Goal: Information Seeking & Learning: Compare options

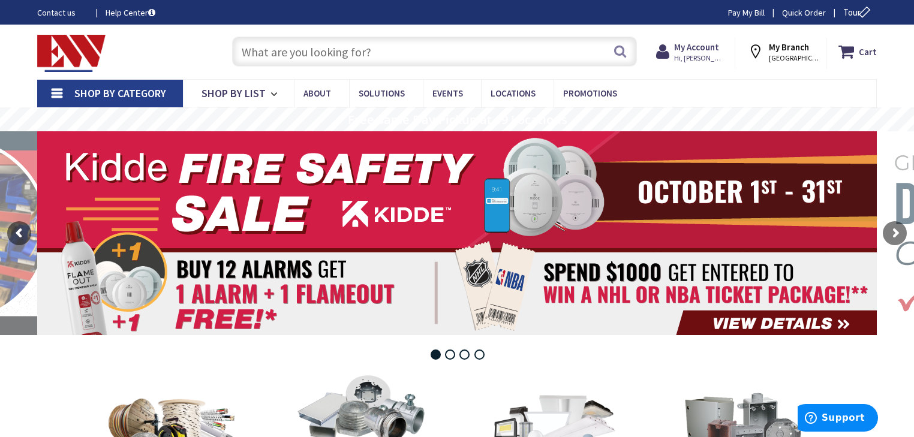
drag, startPoint x: 504, startPoint y: 28, endPoint x: 497, endPoint y: 36, distance: 10.2
click at [503, 29] on div "Skip to Content Toggle Nav Search Cart My Cart Close" at bounding box center [457, 52] width 900 height 55
click at [487, 52] on input "text" at bounding box center [434, 52] width 405 height 30
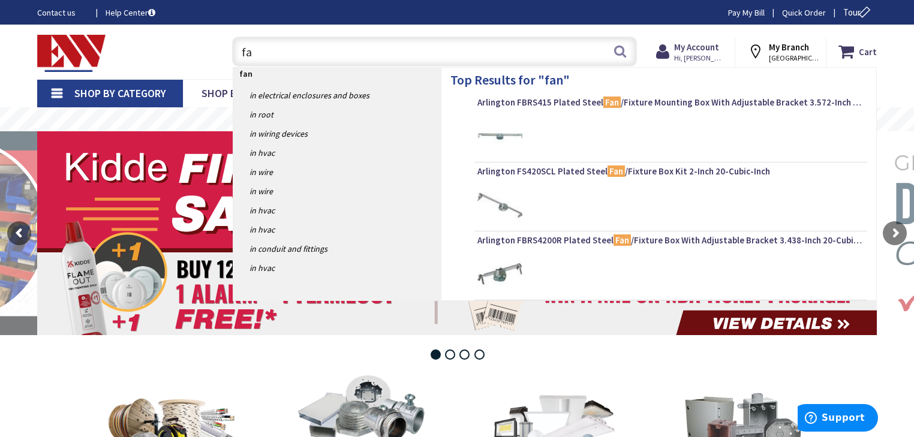
type input "f"
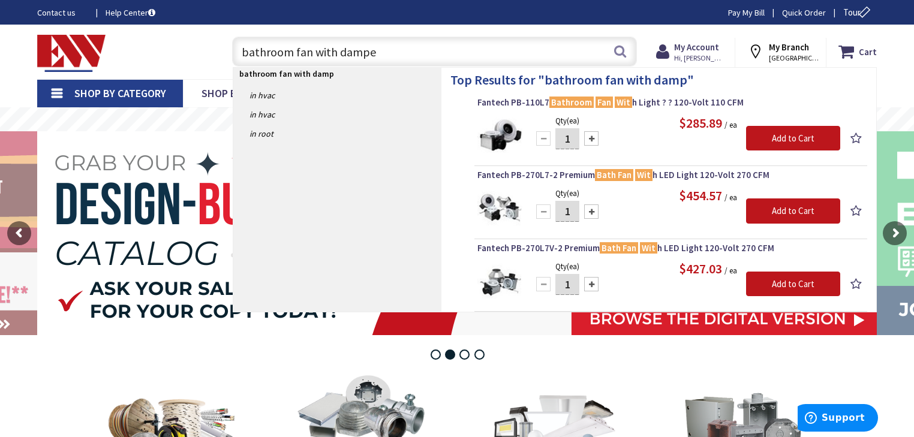
type input "bathroom fan with damper"
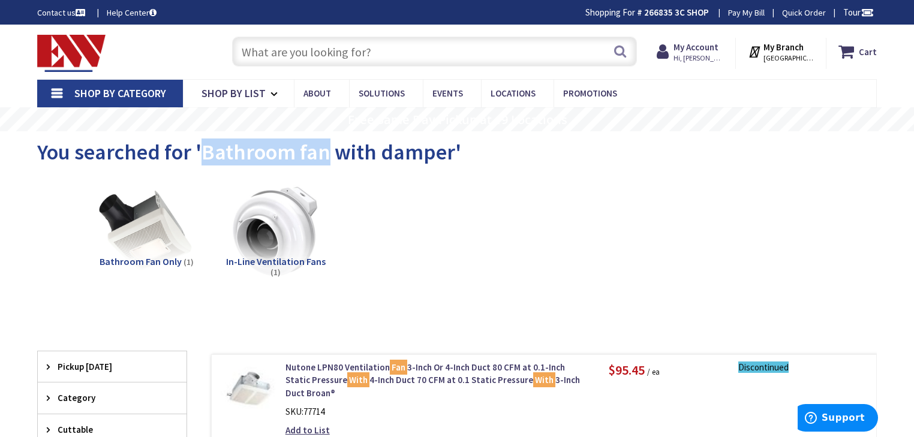
drag, startPoint x: 200, startPoint y: 149, endPoint x: 329, endPoint y: 144, distance: 128.5
click at [329, 144] on span "You searched for 'Bathroom fan with damper'" at bounding box center [249, 152] width 424 height 27
copy span "Bathroom fan"
click at [286, 60] on input "text" at bounding box center [434, 52] width 405 height 30
paste input "Bathroom fan"
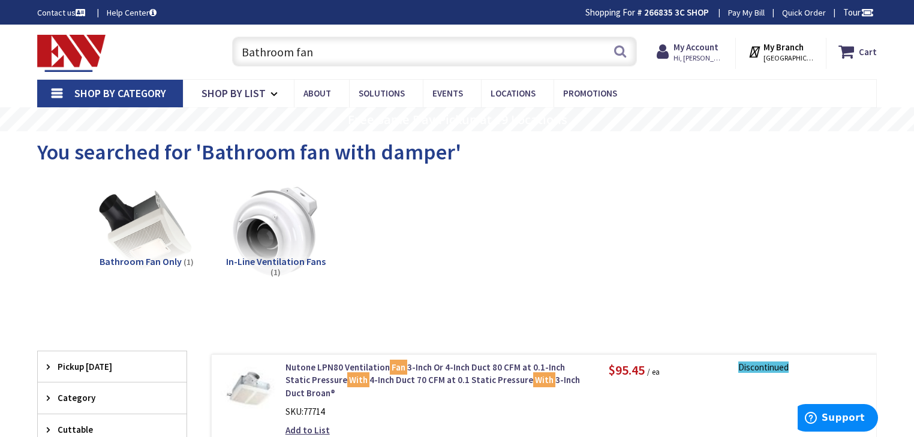
type input "Bathroom fan"
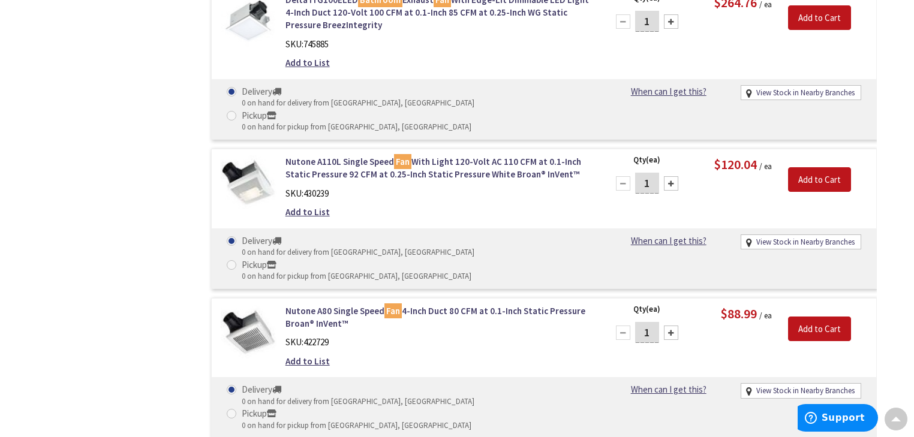
scroll to position [6095, 0]
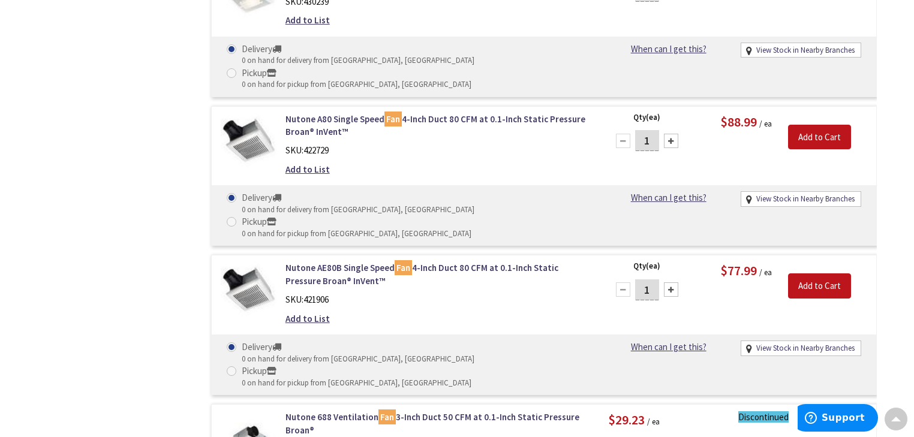
drag, startPoint x: 341, startPoint y: 319, endPoint x: 286, endPoint y: 276, distance: 69.2
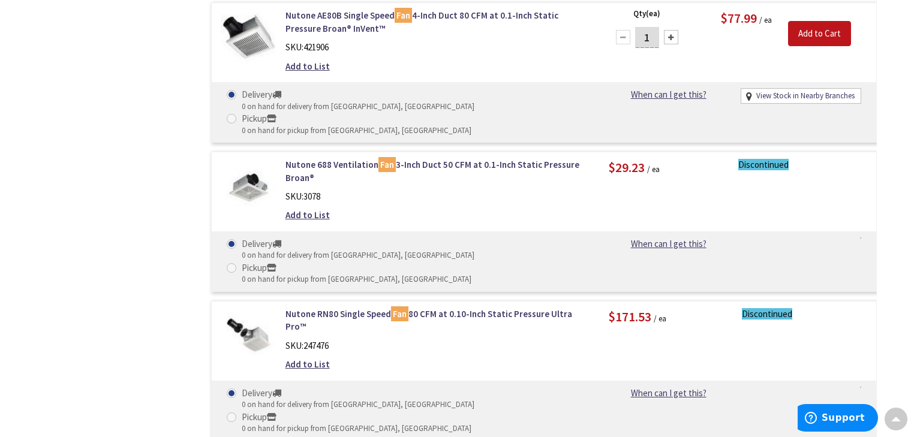
scroll to position [6383, 0]
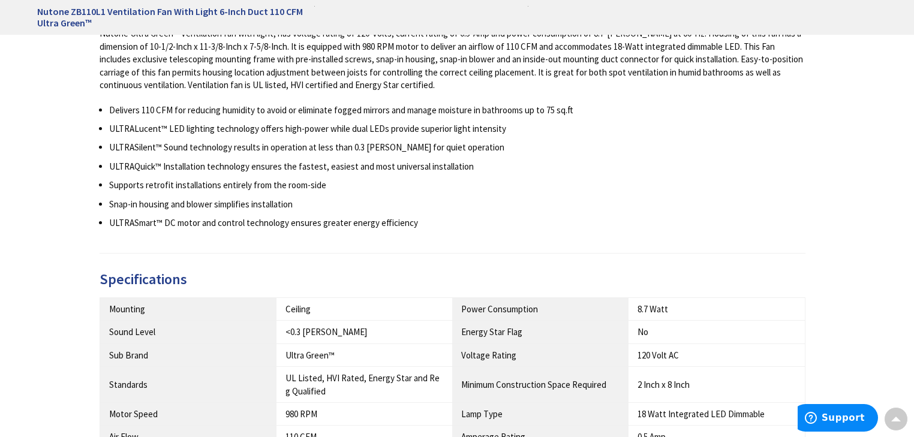
scroll to position [576, 0]
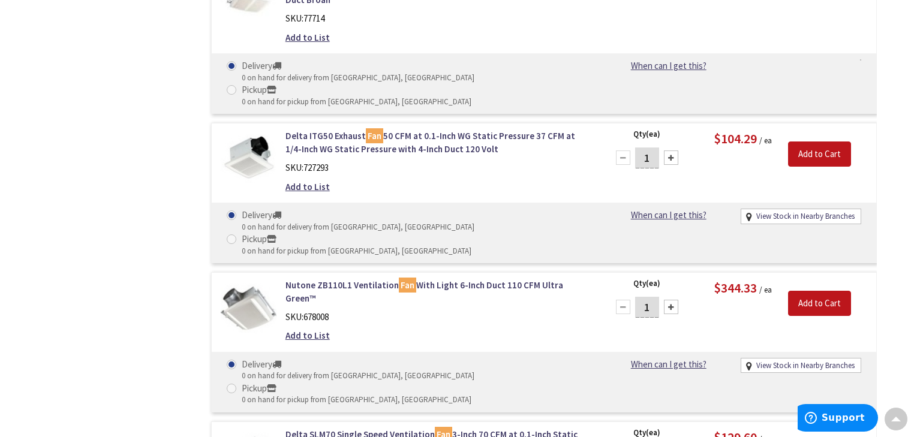
scroll to position [7417, 0]
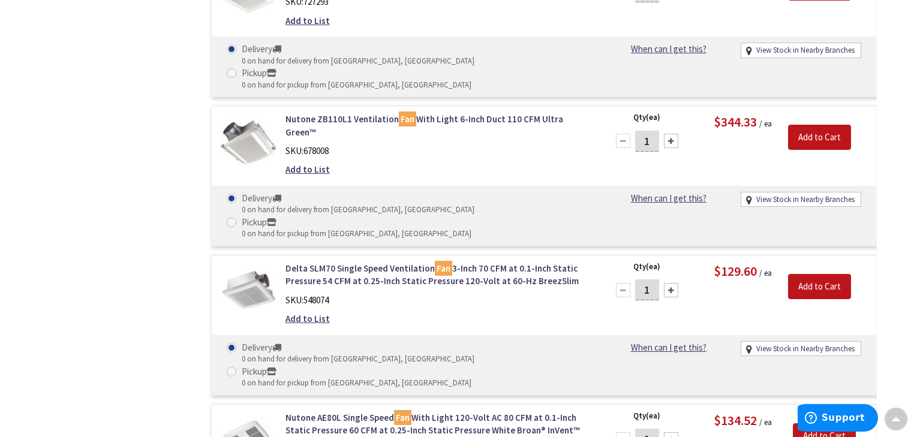
scroll to position [7465, 0]
